Goal: Task Accomplishment & Management: Use online tool/utility

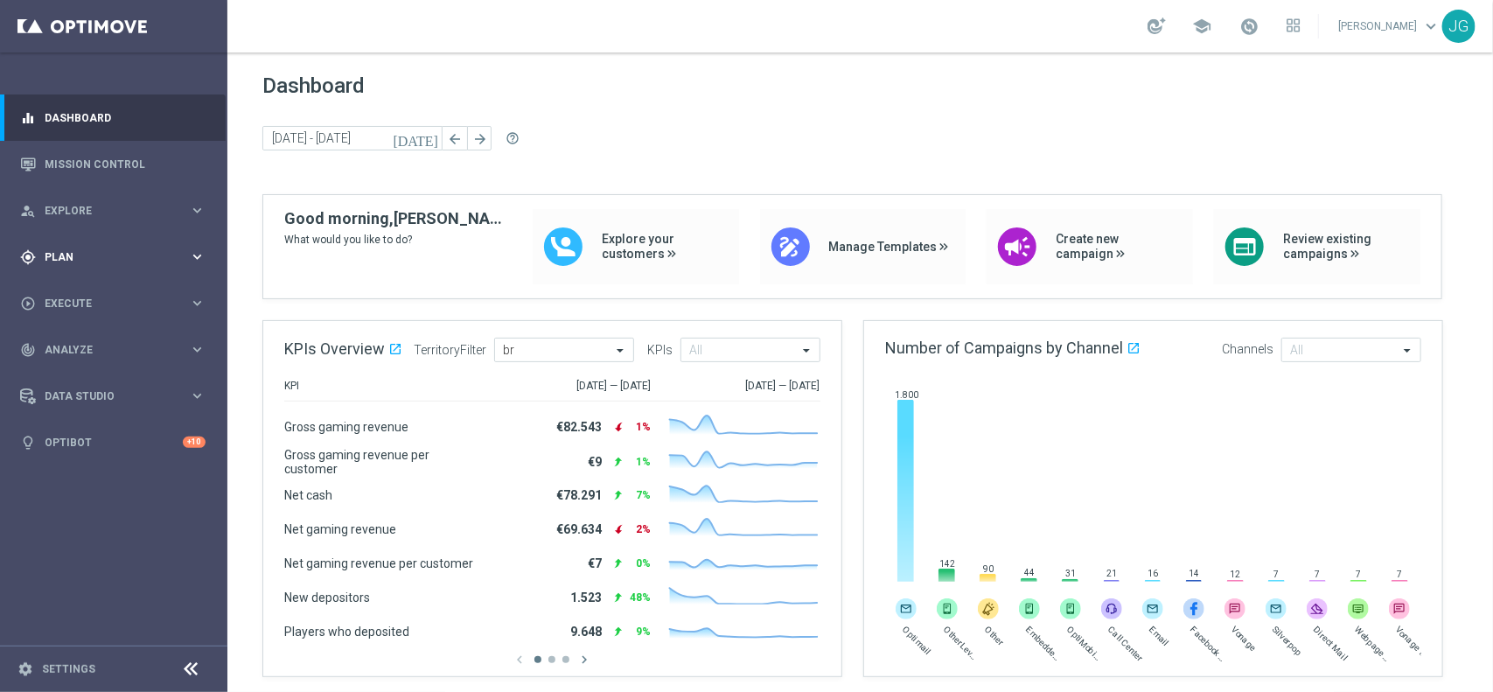
click at [109, 259] on span "Plan" at bounding box center [117, 257] width 144 height 10
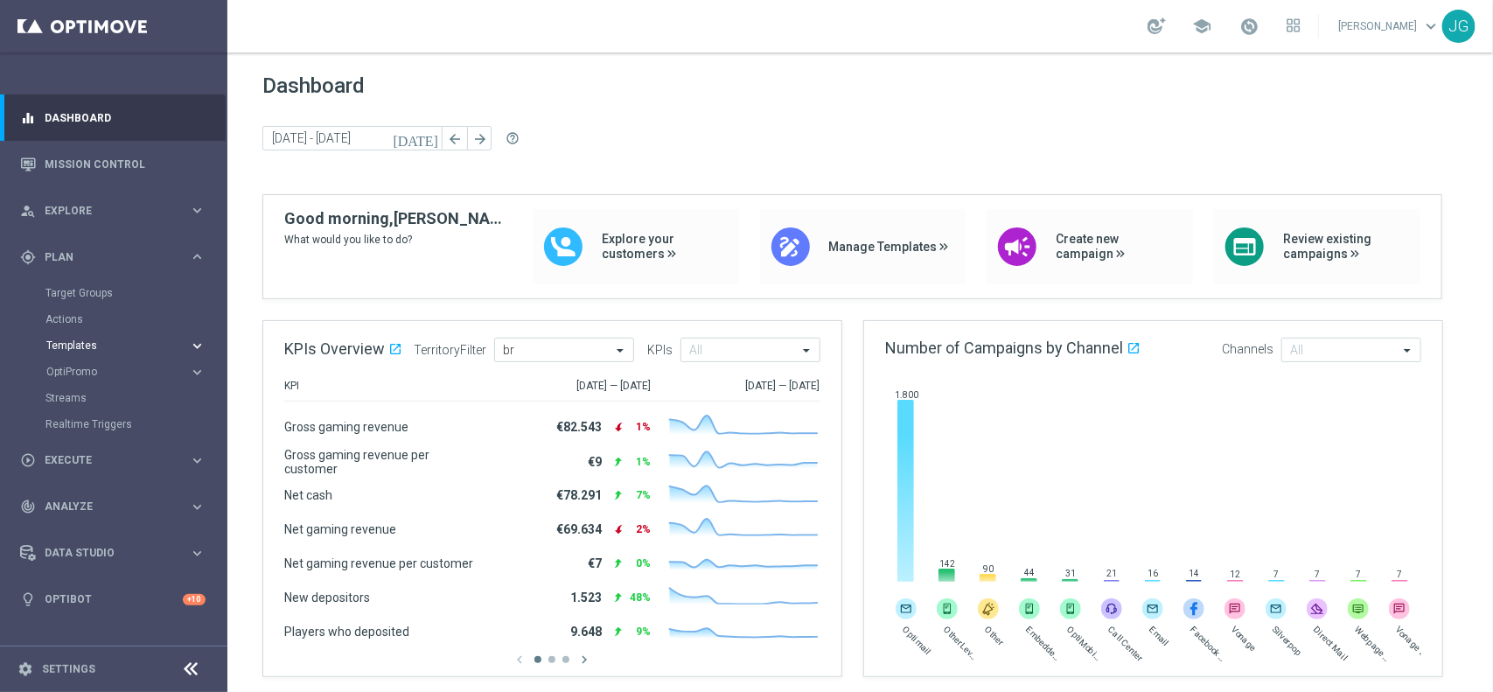
click at [94, 341] on span "Templates" at bounding box center [108, 345] width 125 height 10
click at [76, 369] on link "Optimail" at bounding box center [118, 372] width 128 height 14
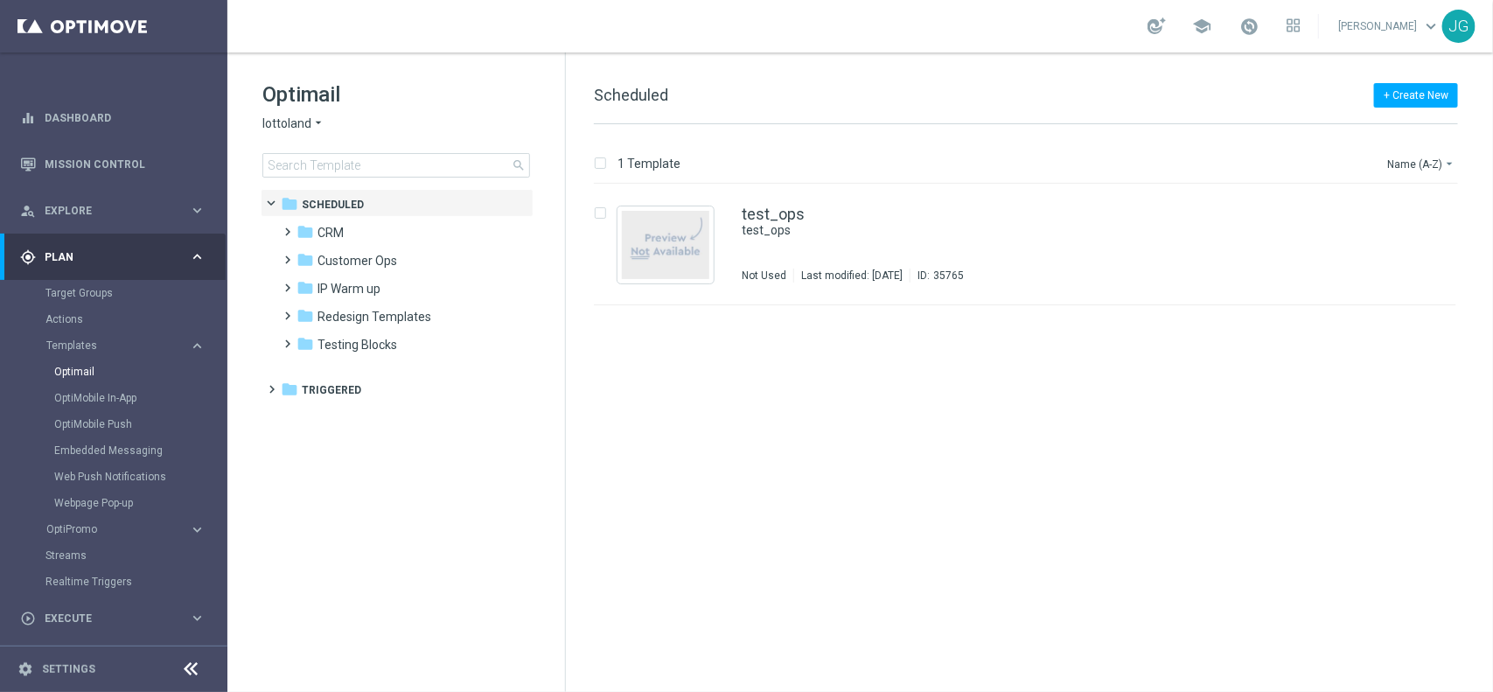
click at [309, 118] on span "lottoland" at bounding box center [286, 123] width 49 height 17
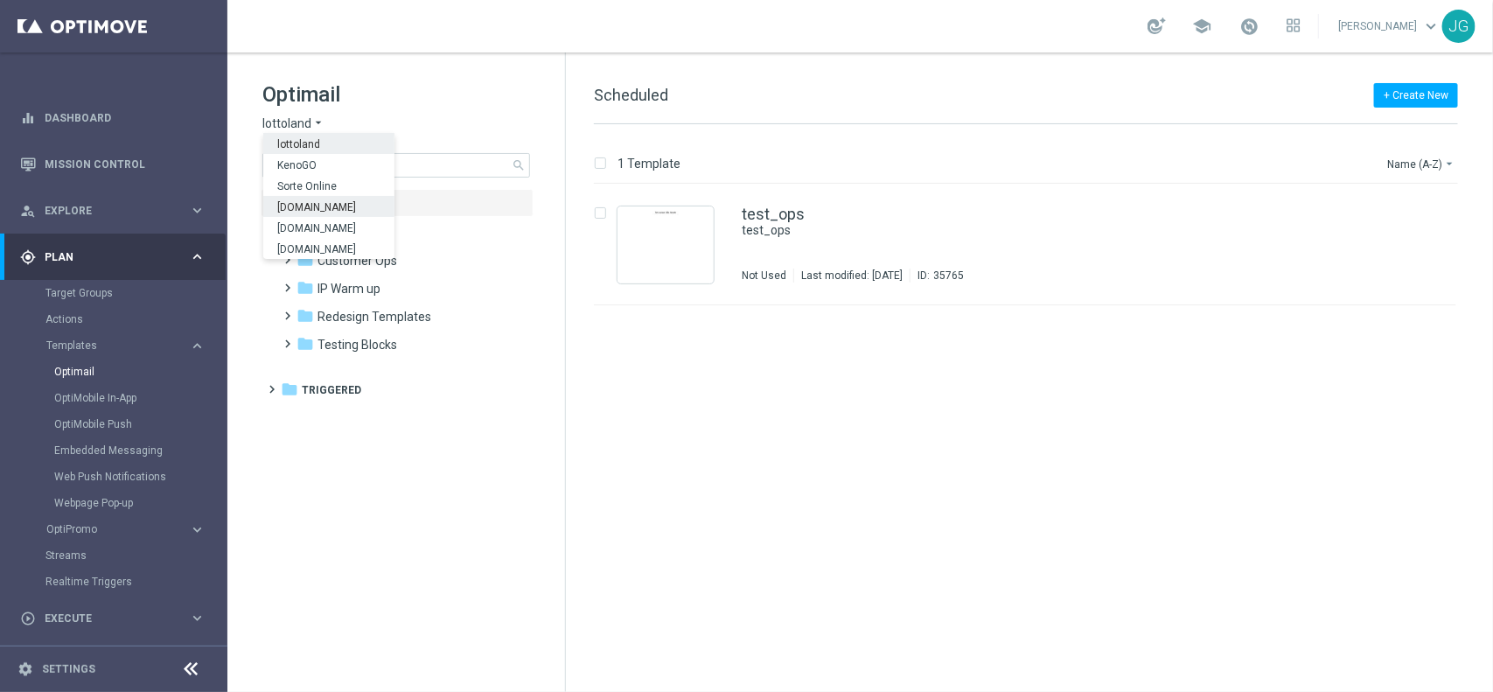
click at [0, 0] on span "[DOMAIN_NAME]" at bounding box center [0, 0] width 0 height 0
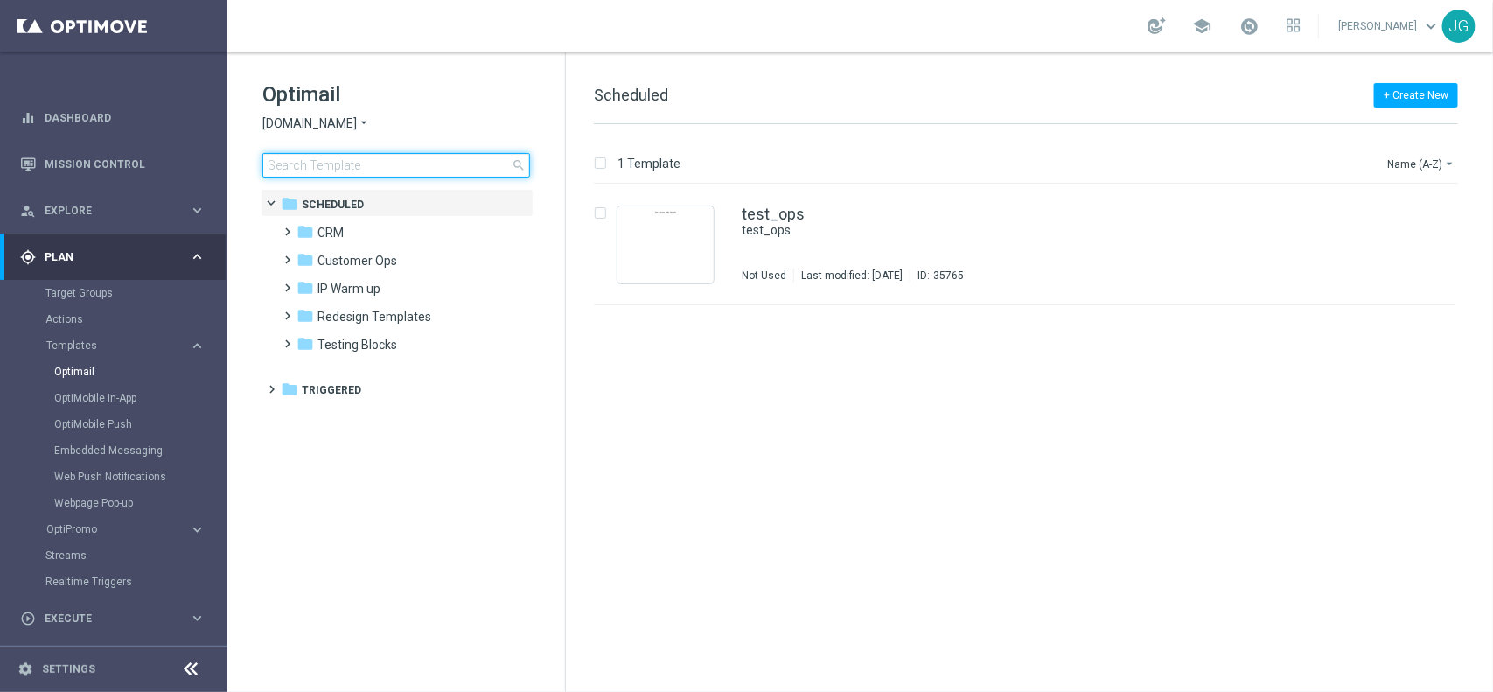
click at [378, 166] on input at bounding box center [396, 165] width 268 height 24
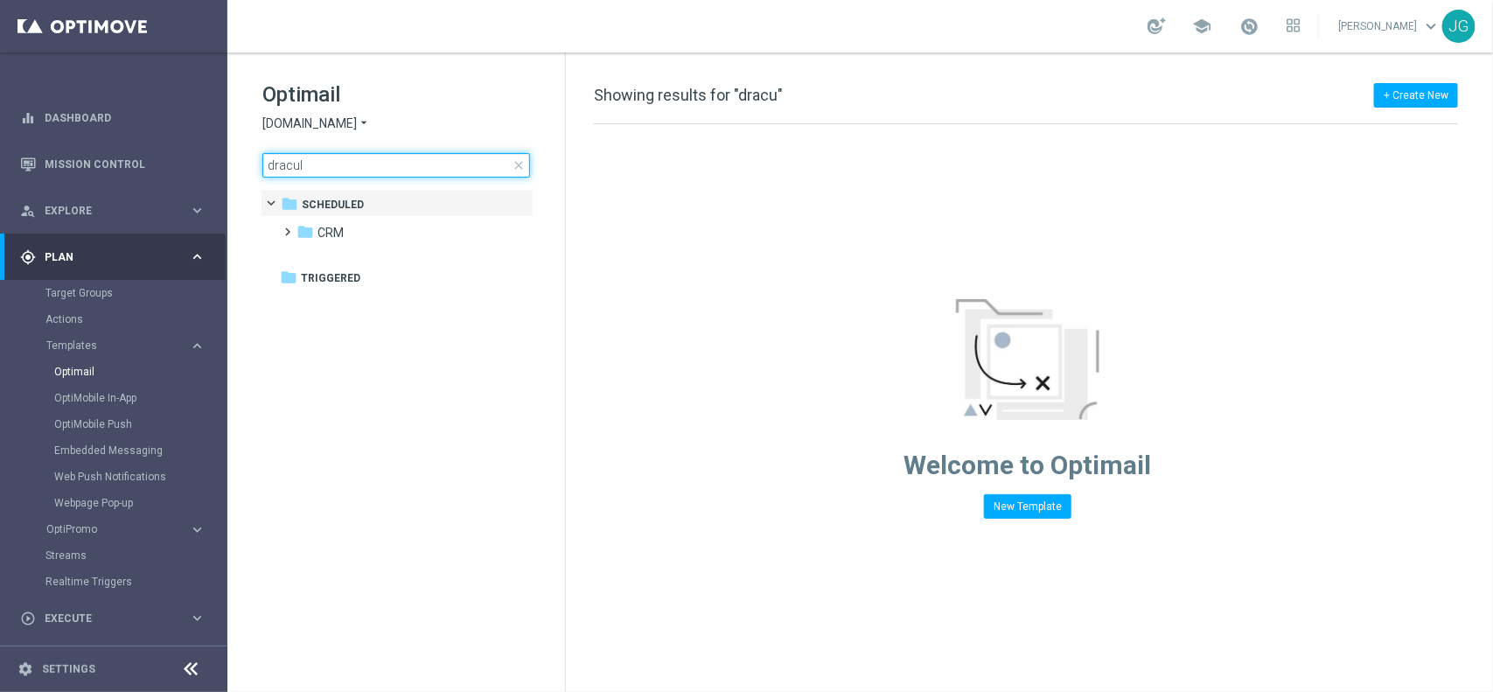
type input "dracula"
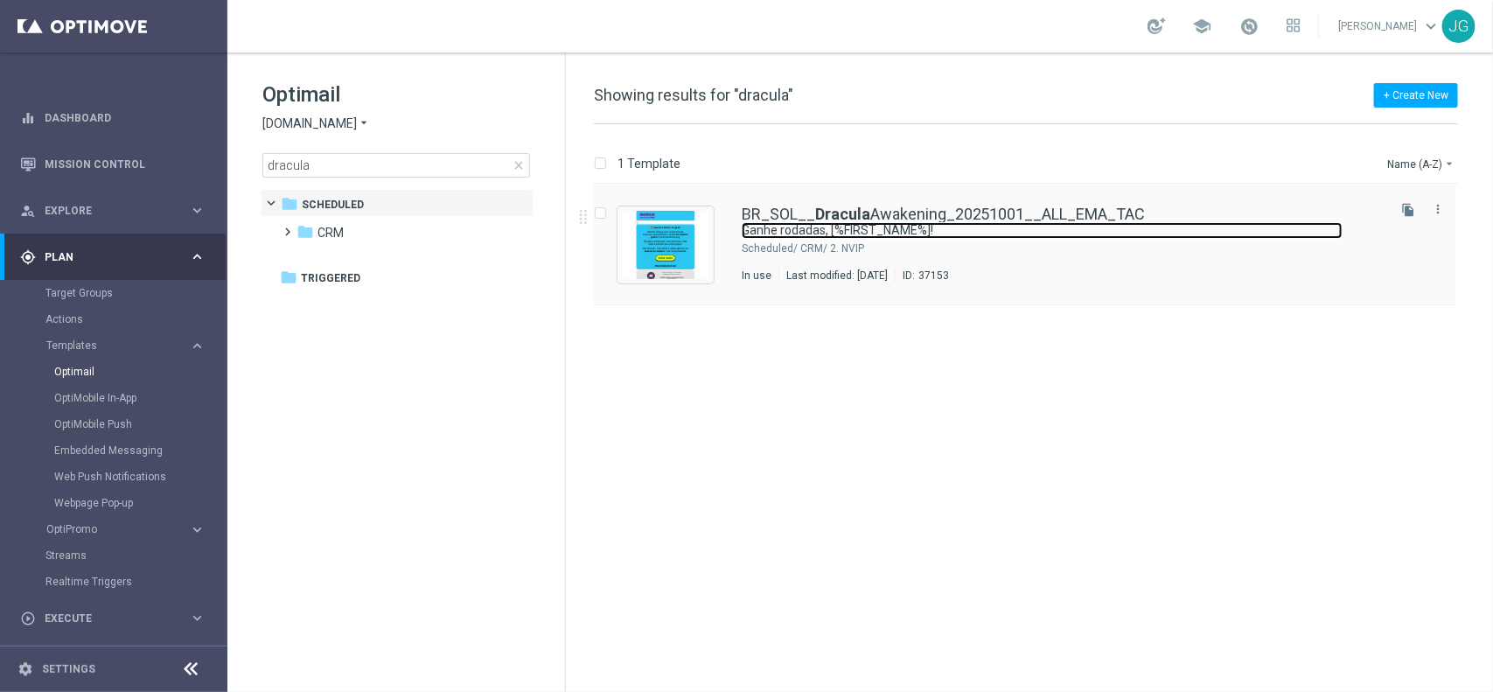
click at [982, 233] on link "Ganhe rodadas, [%FIRST_NAME%]!" at bounding box center [1042, 230] width 601 height 17
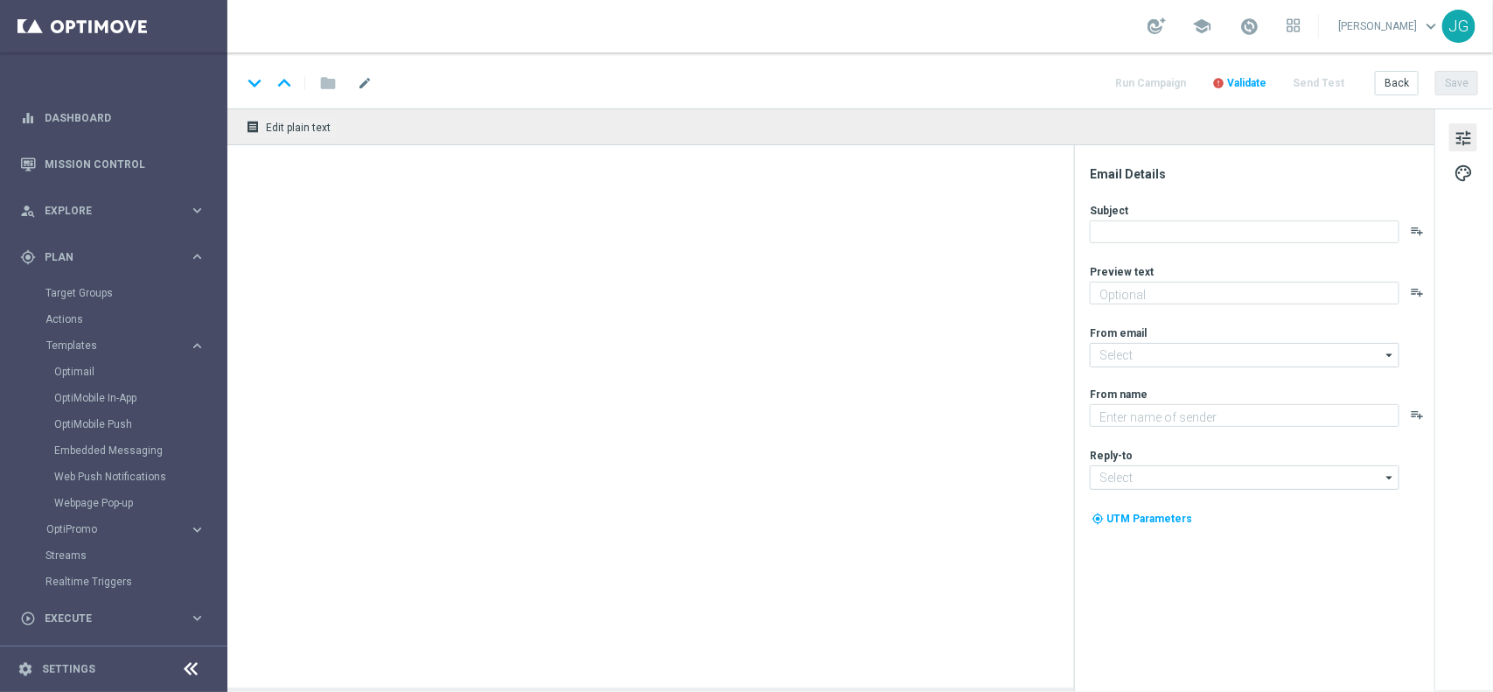
type textarea "Ative a promoção e garanta até 10 rodadas grátis toda quarta em outubro."
type input "[EMAIL_ADDRESS][DOMAIN_NAME]"
type textarea "Sorte Online Betz"
type input "[EMAIL_ADDRESS][DOMAIN_NAME]"
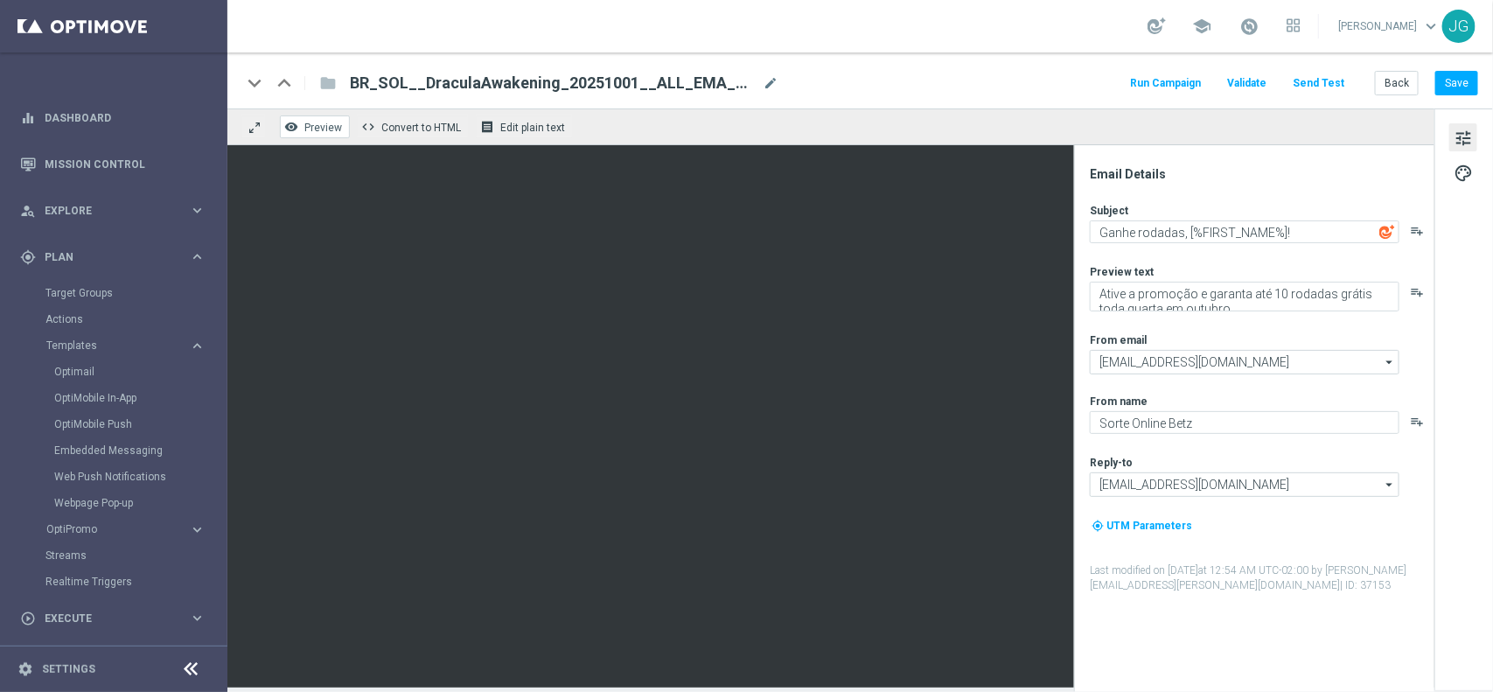
click at [317, 127] on span "Preview" at bounding box center [323, 128] width 38 height 12
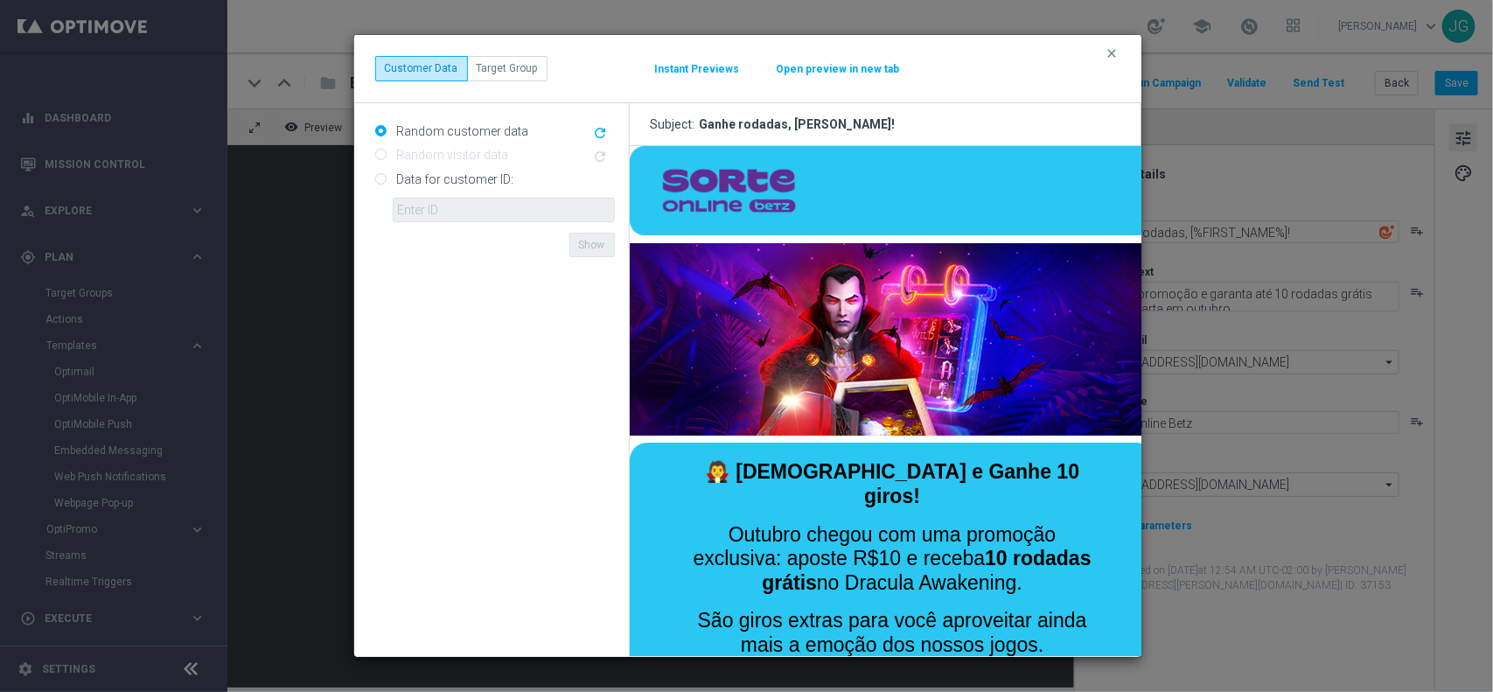
click at [848, 64] on button "Open preview in new tab" at bounding box center [838, 69] width 125 height 14
click at [1111, 58] on icon "clear" at bounding box center [1112, 53] width 14 height 14
